Goal: Task Accomplishment & Management: Use online tool/utility

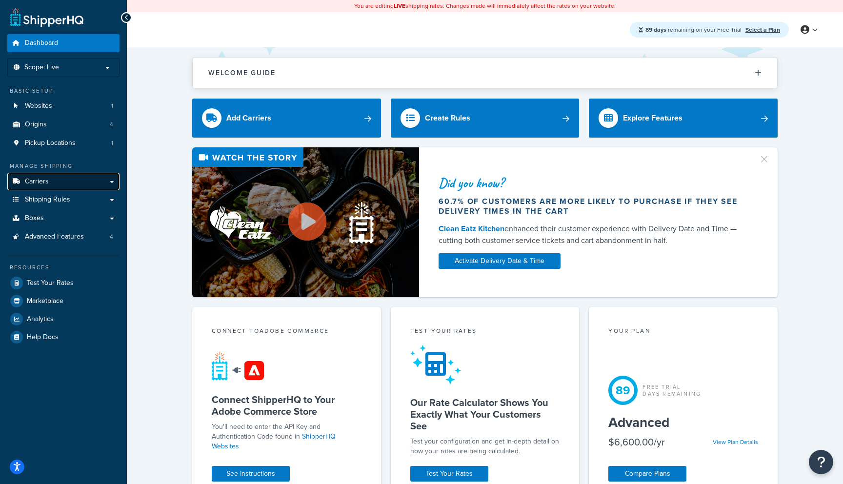
click at [108, 181] on link "Carriers" at bounding box center [63, 182] width 112 height 18
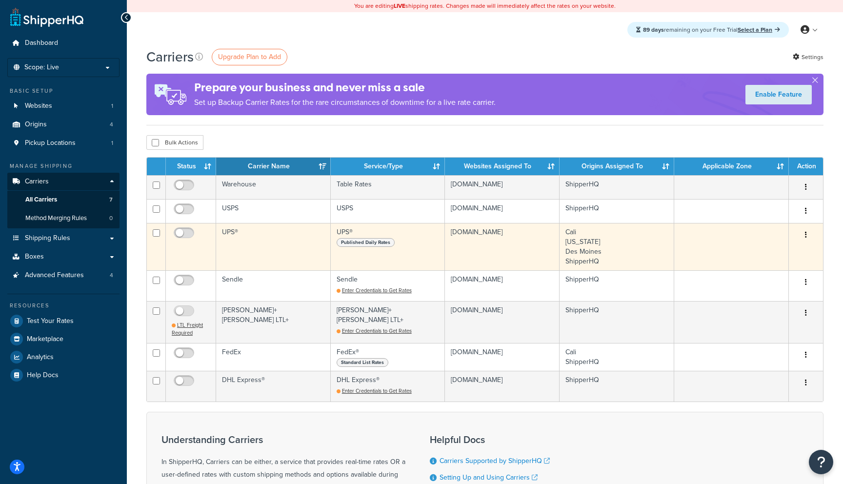
scroll to position [10, 0]
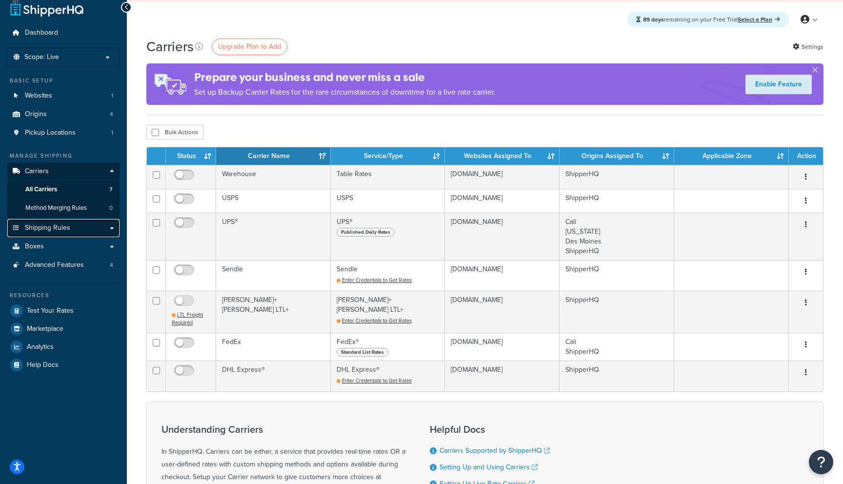
click at [105, 233] on link "Shipping Rules" at bounding box center [63, 228] width 112 height 18
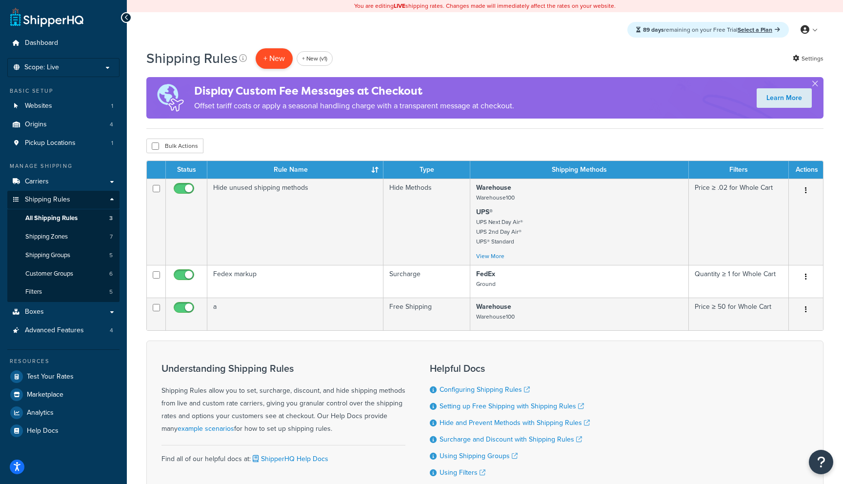
click at [274, 59] on p "+ New" at bounding box center [274, 58] width 37 height 20
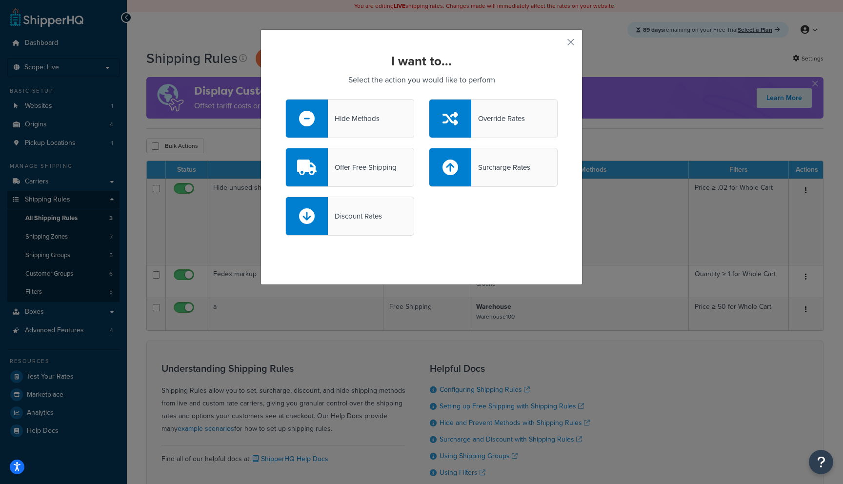
click at [494, 119] on div "Override Rates" at bounding box center [498, 119] width 54 height 14
click at [0, 0] on input "Override Rates" at bounding box center [0, 0] width 0 height 0
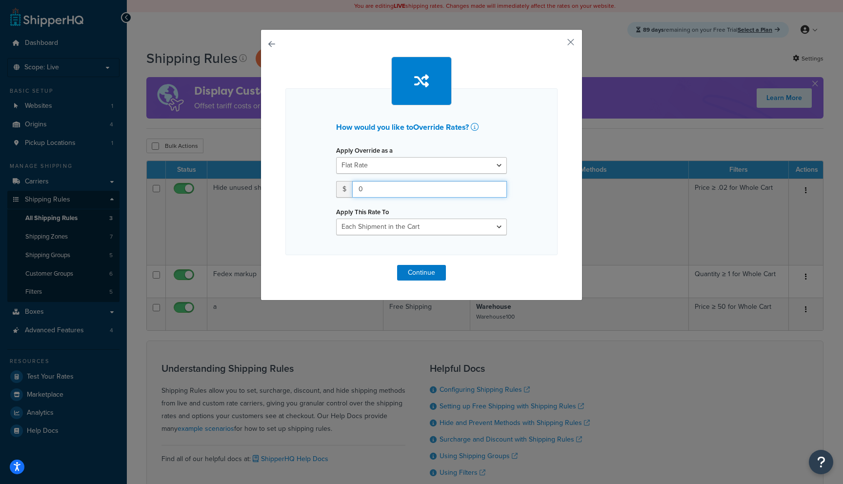
click at [436, 194] on input "0" at bounding box center [429, 189] width 155 height 17
click at [438, 238] on div "How would you like to Override Rates ? Apply Override as a Flat Rate Percentage…" at bounding box center [421, 171] width 272 height 167
click at [441, 185] on input "0" at bounding box center [429, 189] width 155 height 17
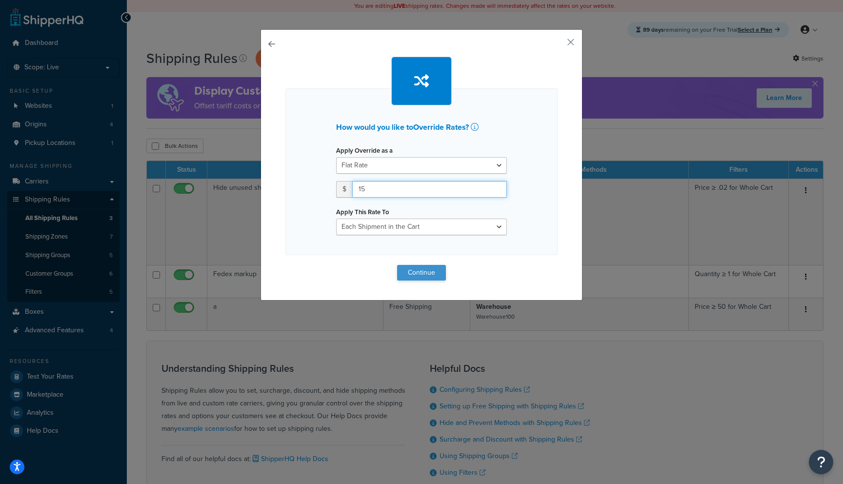
type input "15"
click at [428, 268] on button "Continue" at bounding box center [421, 273] width 49 height 16
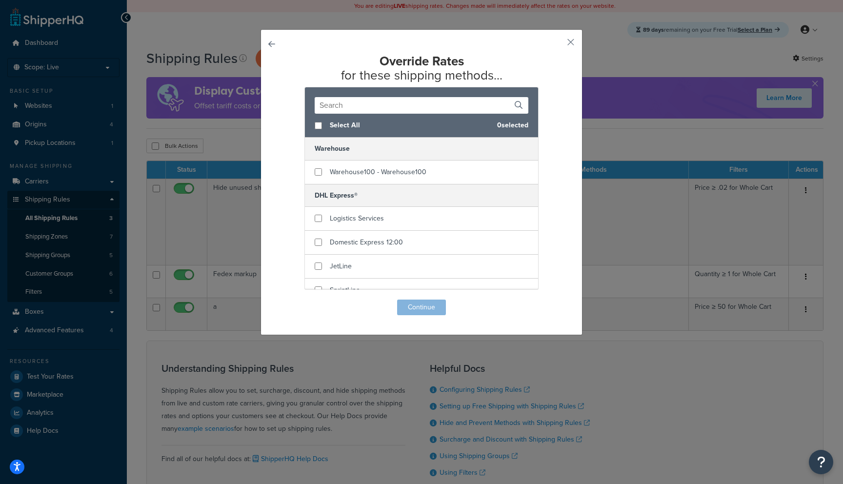
click at [575, 42] on div "Override Rates for these shipping methods... Select All 0 selected Warehouse Wa…" at bounding box center [421, 182] width 322 height 306
click at [557, 45] on button "button" at bounding box center [556, 45] width 2 height 2
